Goal: Task Accomplishment & Management: Understand process/instructions

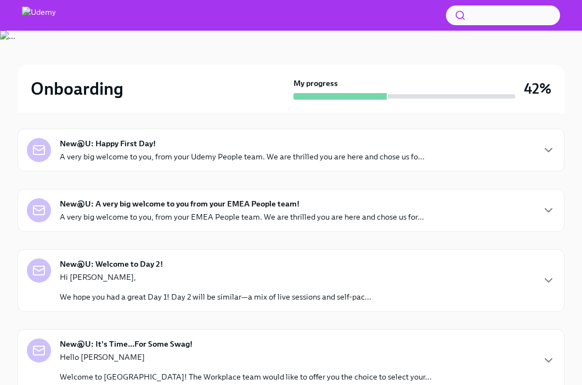
scroll to position [102, 0]
click at [420, 157] on p "A very big welcome to you, from your Udemy People team. We are thrilled you are…" at bounding box center [242, 157] width 365 height 11
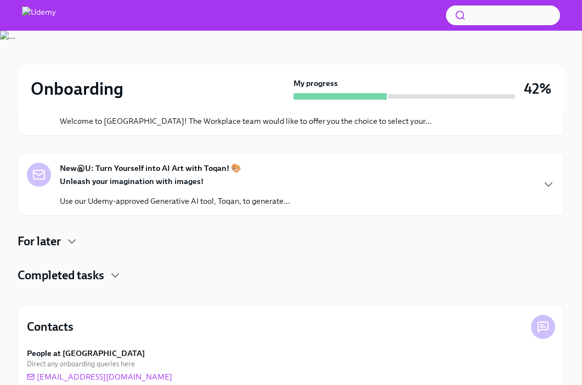
scroll to position [657, 0]
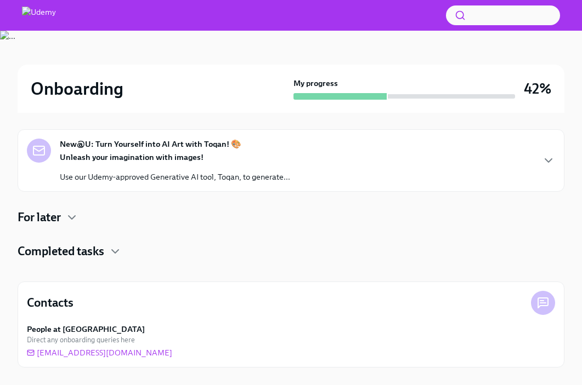
scroll to position [1555, 0]
click at [99, 260] on h4 "Completed tasks" at bounding box center [61, 251] width 87 height 16
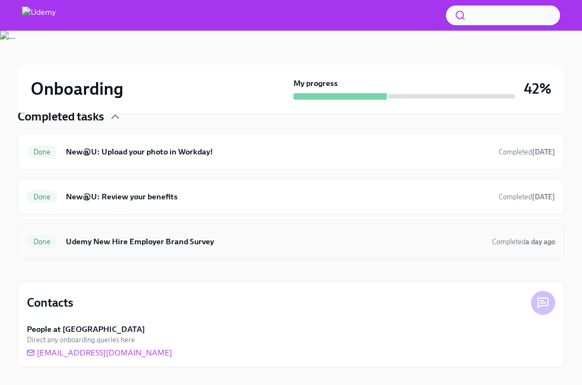
scroll to position [1703, 0]
click at [214, 215] on div "Done New@U: Review your benefits Completed Sep 8th" at bounding box center [291, 197] width 547 height 36
click at [244, 203] on h6 "New@U: Review your benefits" at bounding box center [278, 197] width 424 height 12
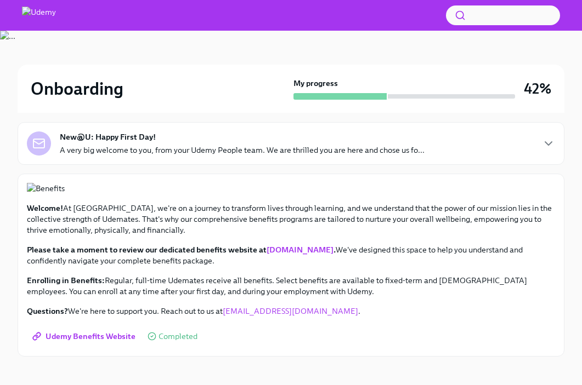
scroll to position [420, 0]
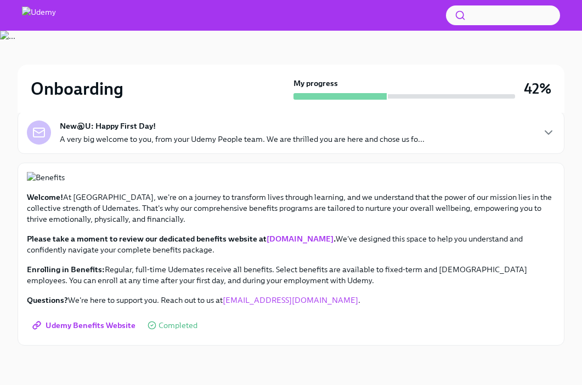
click at [304, 242] on link "benefits.udemy.com" at bounding box center [299, 239] width 67 height 10
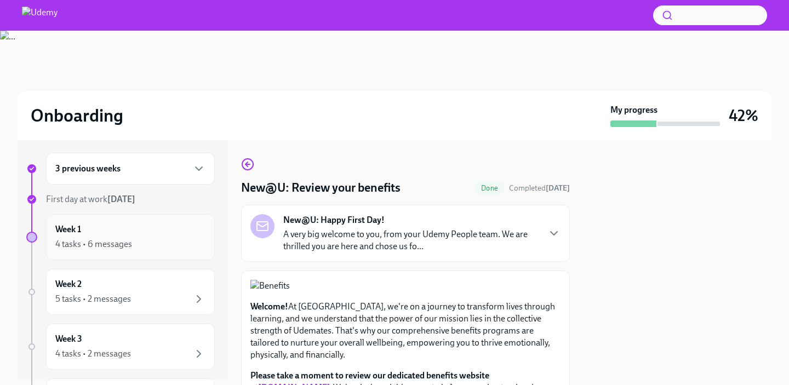
scroll to position [0, 0]
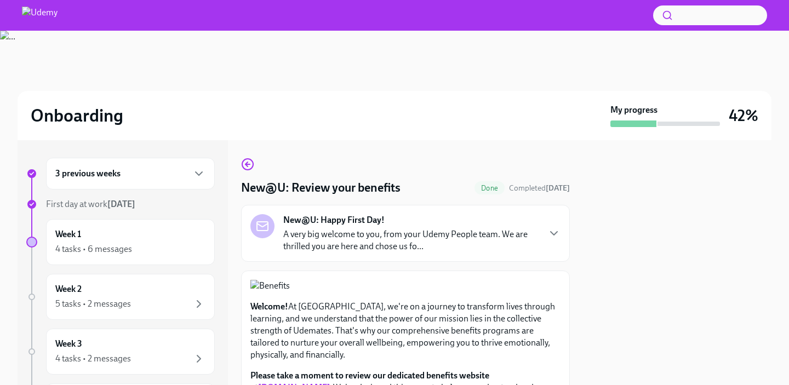
click at [101, 183] on div "3 previous weeks" at bounding box center [130, 174] width 169 height 32
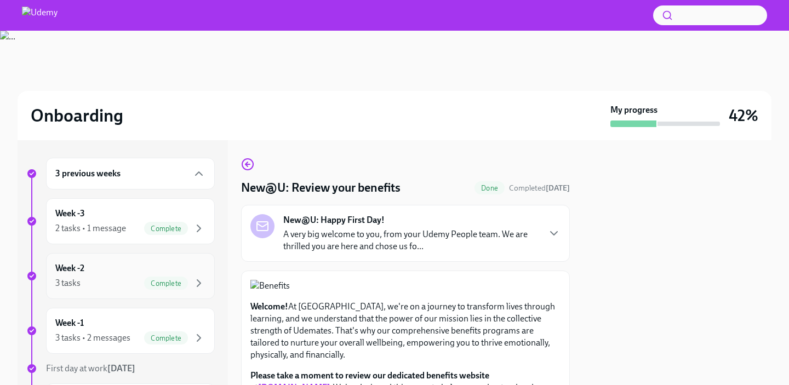
scroll to position [25, 0]
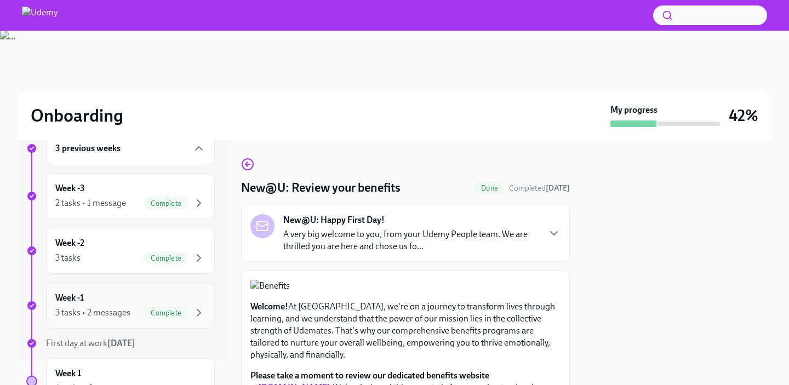
click at [94, 292] on div "Week -1 3 tasks • 2 messages Complete" at bounding box center [130, 305] width 150 height 27
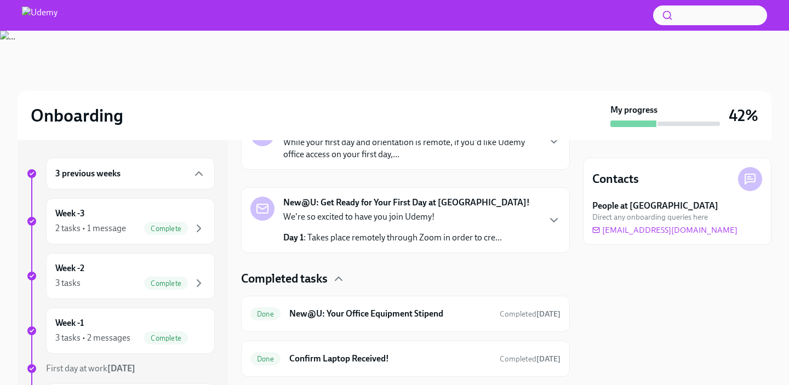
scroll to position [280, 0]
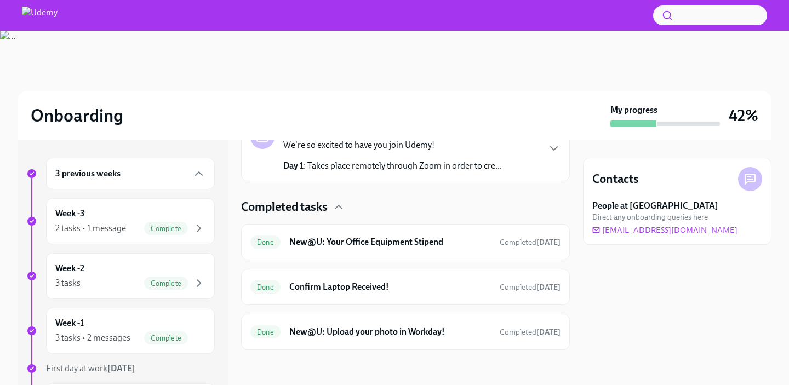
click at [443, 221] on div "Completed tasks Done New@U: Your Office Equipment Stipend Completed Sep 8th Don…" at bounding box center [405, 274] width 329 height 151
click at [440, 247] on h6 "New@U: Your Office Equipment Stipend" at bounding box center [390, 242] width 202 height 12
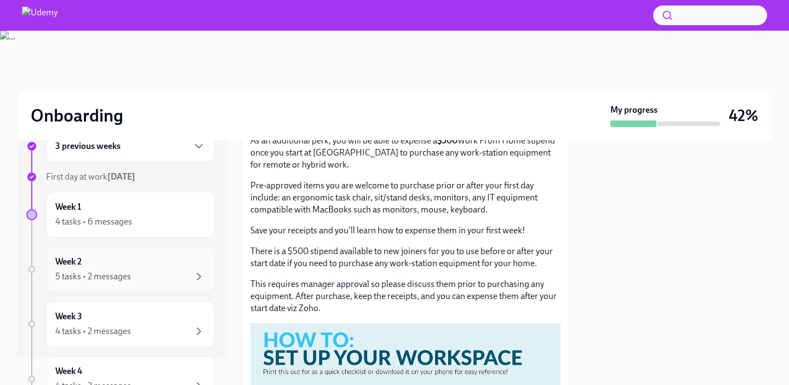
scroll to position [30, 0]
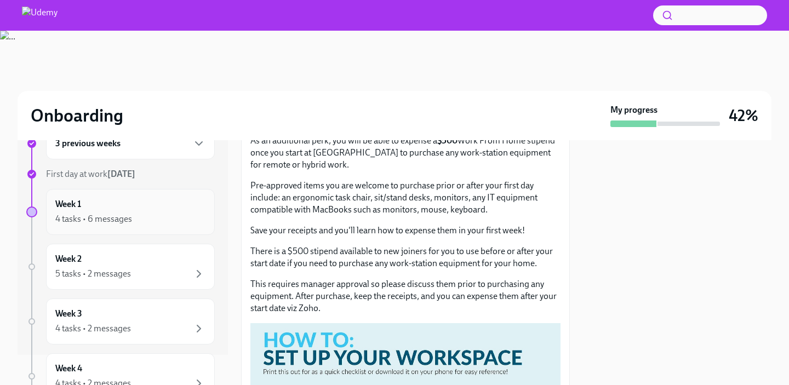
click at [170, 218] on div "4 tasks • 6 messages" at bounding box center [130, 219] width 150 height 13
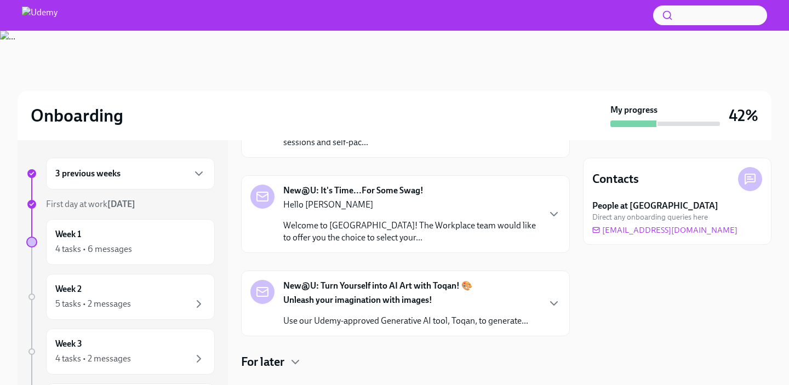
click at [147, 272] on div "3 previous weeks First day at work Sep 22nd Week 1 4 tasks • 6 messages Week 2 …" at bounding box center [120, 381] width 189 height 446
click at [147, 292] on div "Week 2 5 tasks • 2 messages" at bounding box center [130, 296] width 150 height 27
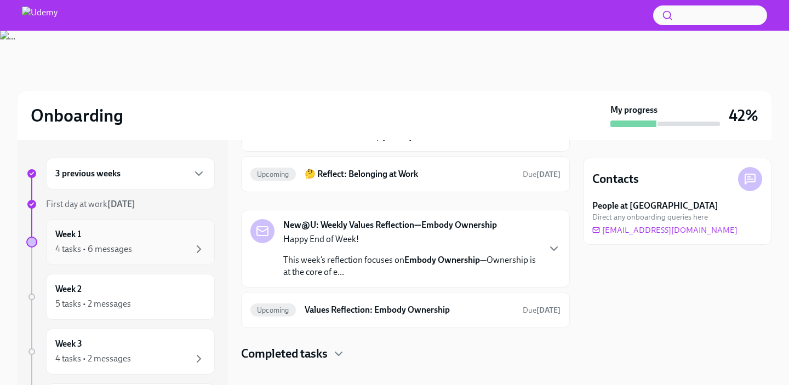
click at [177, 239] on div "Week 1 4 tasks • 6 messages" at bounding box center [130, 242] width 150 height 27
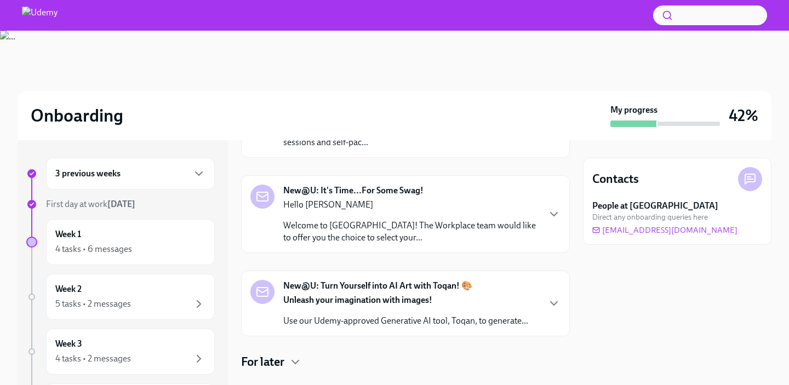
click at [179, 179] on div "3 previous weeks" at bounding box center [130, 173] width 150 height 13
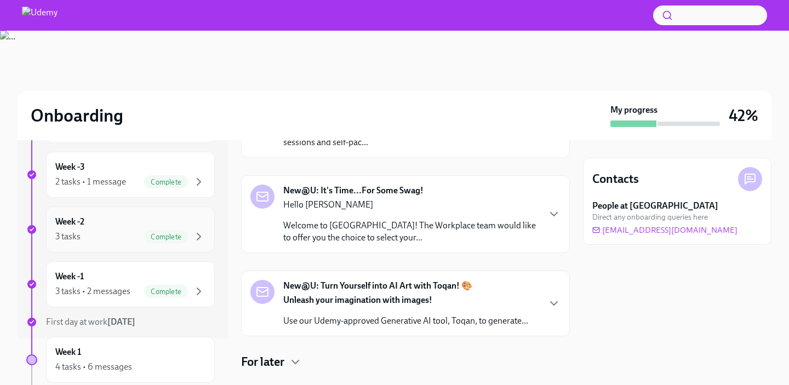
scroll to position [60, 0]
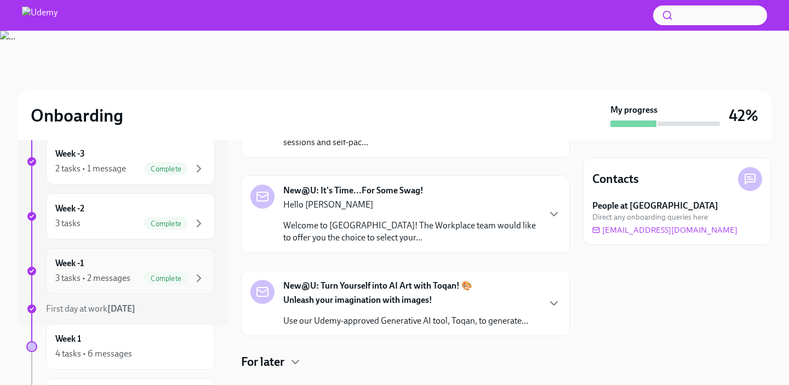
click at [161, 287] on div "Week -1 3 tasks • 2 messages Complete" at bounding box center [130, 271] width 169 height 46
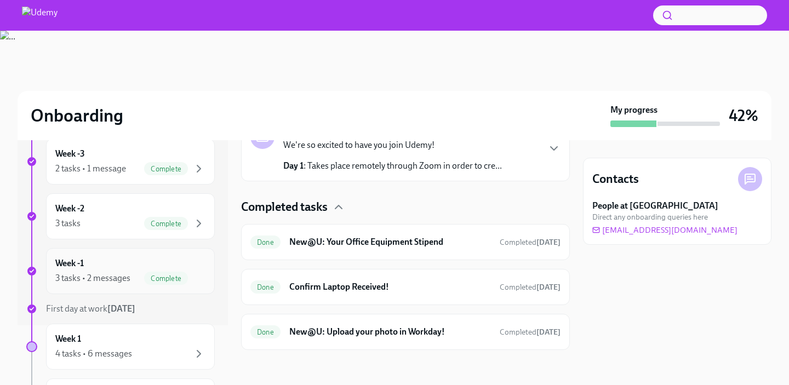
click at [197, 279] on icon "button" at bounding box center [198, 278] width 13 height 13
click at [170, 342] on div "Week 1 4 tasks • 6 messages" at bounding box center [130, 346] width 150 height 27
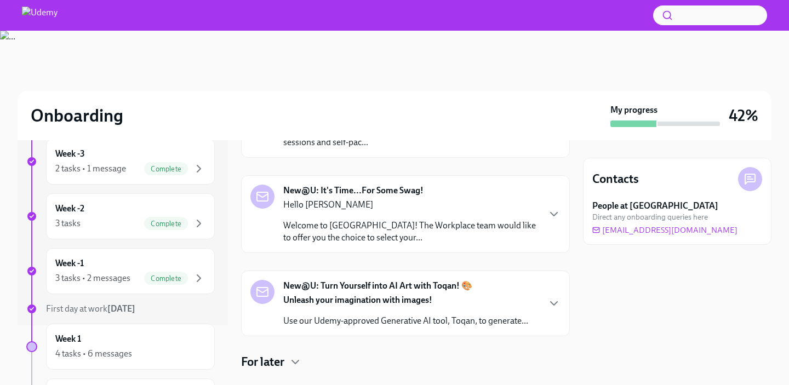
scroll to position [314, 0]
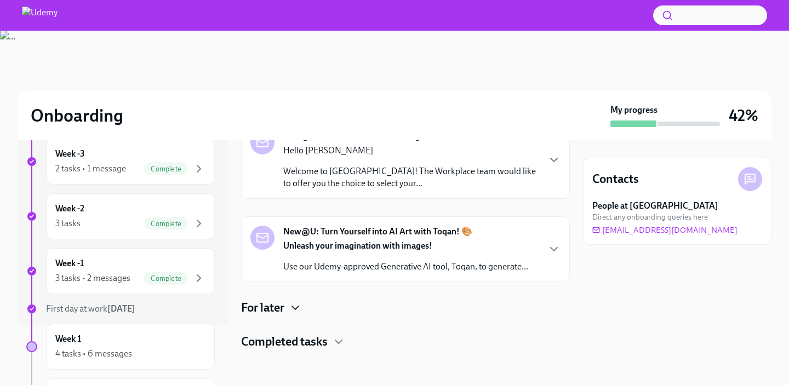
click at [302, 310] on icon "button" at bounding box center [295, 308] width 13 height 13
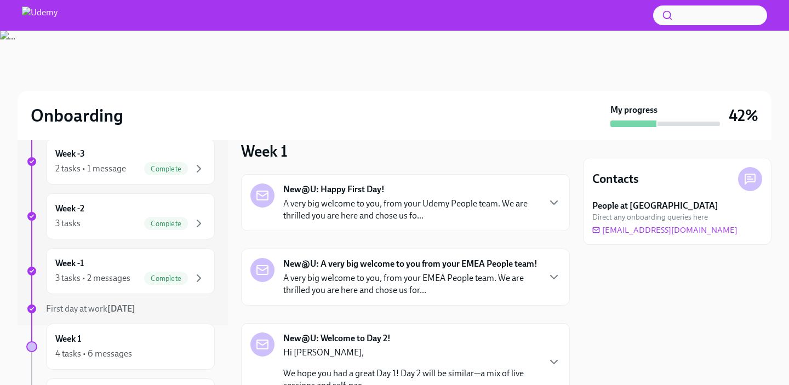
scroll to position [0, 0]
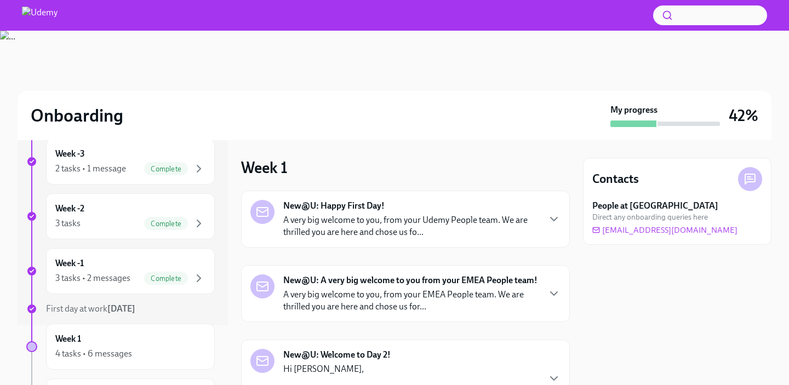
click at [339, 206] on strong "New@U: Happy First Day!" at bounding box center [333, 206] width 101 height 12
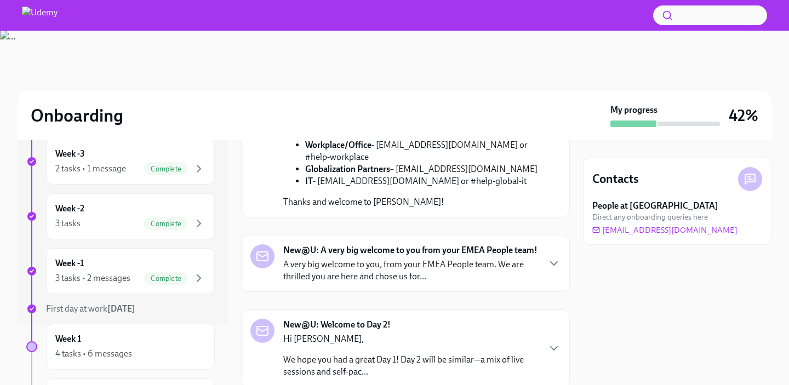
scroll to position [384, 0]
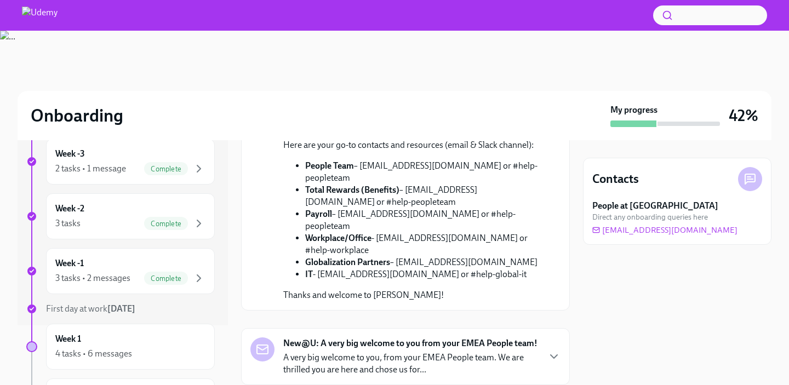
click at [352, 51] on link "Day 1 Learning Path." at bounding box center [338, 46] width 77 height 10
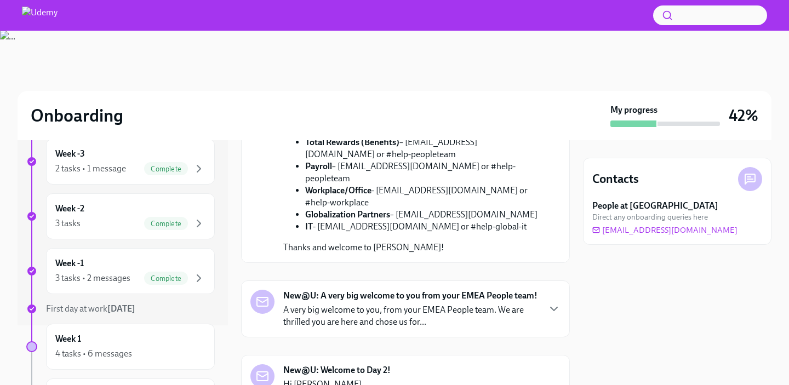
scroll to position [341, 0]
